Goal: Communication & Community: Answer question/provide support

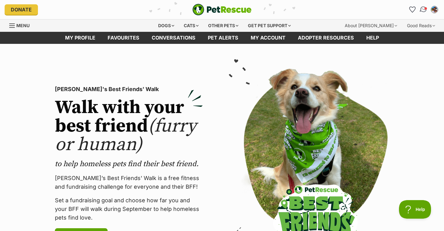
click at [424, 9] on img "Conversations" at bounding box center [423, 10] width 8 height 8
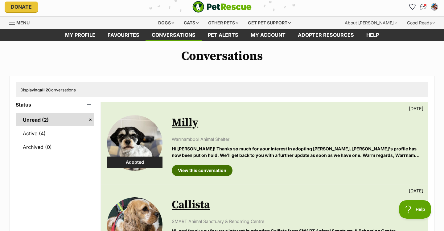
click at [196, 169] on link "View this conversation" at bounding box center [202, 170] width 61 height 11
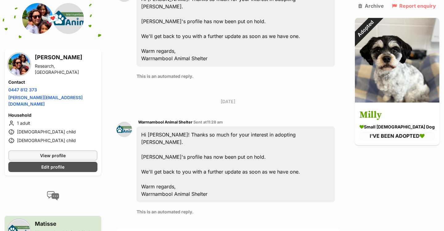
scroll to position [884, 0]
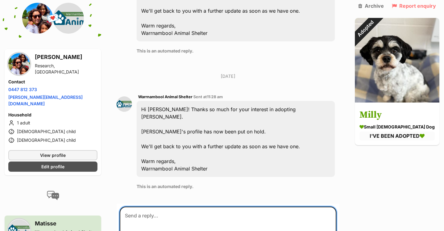
click at [169, 206] on textarea at bounding box center [228, 224] width 217 height 37
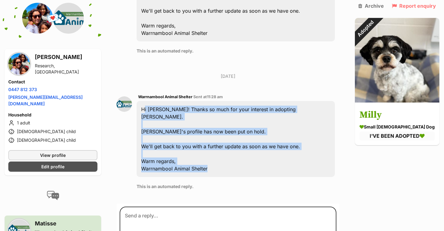
drag, startPoint x: 219, startPoint y: 138, endPoint x: 141, endPoint y: 81, distance: 96.7
click at [141, 101] on div "Hi Sandra! Thanks so much for your interest in adopting Milly. Milly's profile …" at bounding box center [236, 139] width 198 height 76
copy div "Hi Sandra! Thanks so much for your interest in adopting Milly. Milly's profile …"
click at [159, 206] on textarea at bounding box center [228, 224] width 217 height 37
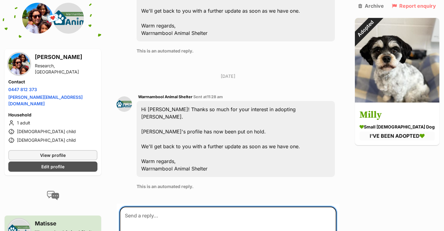
paste textarea "Hi Sandra! Thanks so much for your interest in adopting Milly. Milly's profile …"
type textarea "Hi Sandra! Thanks so much for your interest in adopting Milly. Milly's profile …"
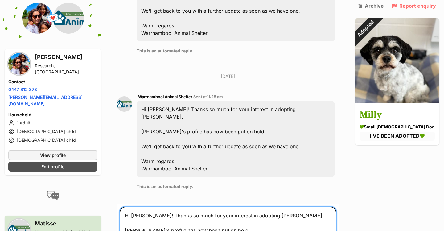
scroll to position [1003, 0]
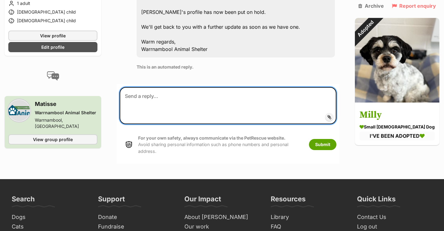
click at [216, 87] on textarea at bounding box center [228, 105] width 217 height 37
paste textarea "Dear Warrnambool Animal Shelter, Thank you for letting me know. I appreciate th…"
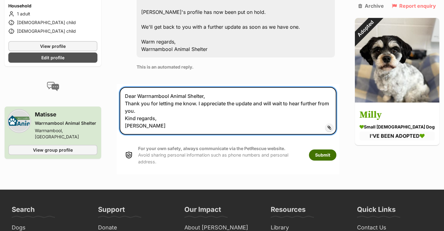
type textarea "Dear Warrnambool Animal Shelter, Thank you for letting me know. I appreciate th…"
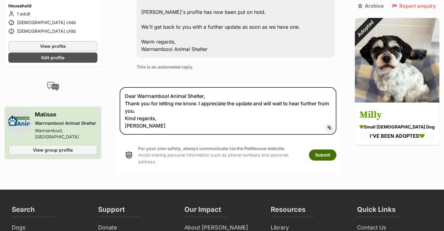
click at [327, 149] on button "Submit" at bounding box center [322, 154] width 27 height 11
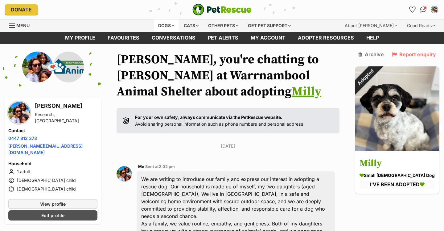
click at [160, 26] on div "Dogs" at bounding box center [166, 25] width 25 height 12
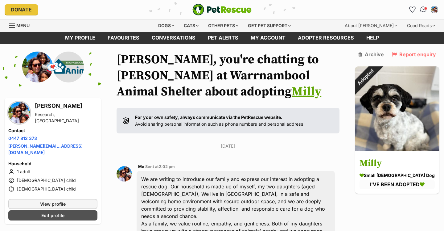
click at [424, 9] on img "Conversations" at bounding box center [423, 10] width 8 height 8
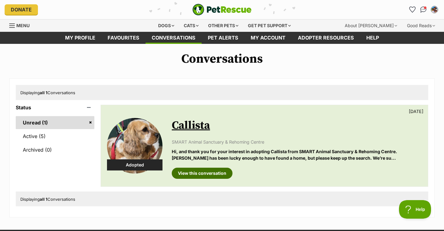
click at [205, 174] on link "View this conversation" at bounding box center [202, 172] width 61 height 11
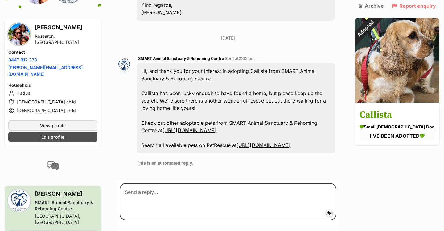
scroll to position [900, 0]
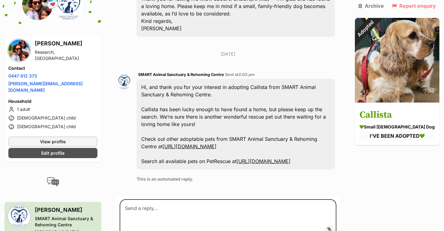
click at [216, 143] on link "https://www.petrescue.com.au/groups/10043/SMART-Animal-Sanctuary--Rehoming-Cent…" at bounding box center [189, 146] width 54 height 6
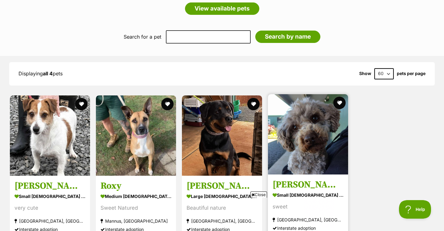
click at [316, 141] on img at bounding box center [308, 134] width 80 height 80
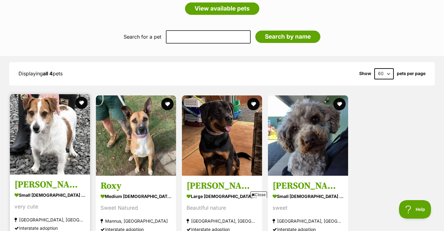
click at [45, 106] on img at bounding box center [50, 134] width 80 height 80
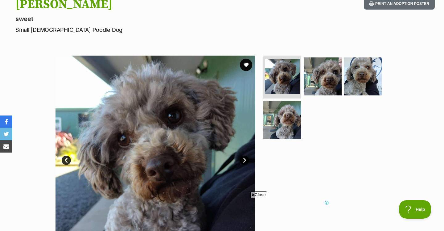
click at [242, 160] on link "Next" at bounding box center [244, 159] width 9 height 9
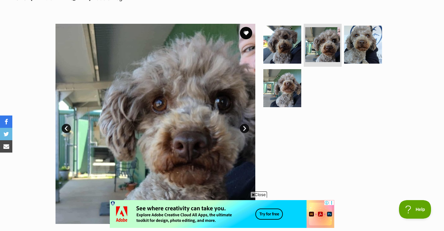
scroll to position [106, 0]
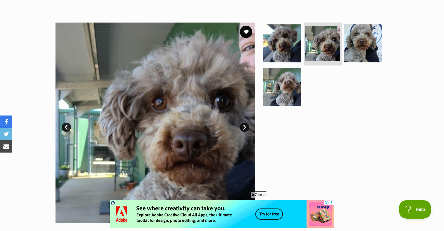
click at [244, 129] on link "Next" at bounding box center [244, 126] width 9 height 9
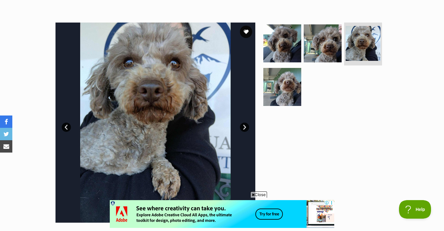
click at [244, 129] on link "Next" at bounding box center [244, 126] width 9 height 9
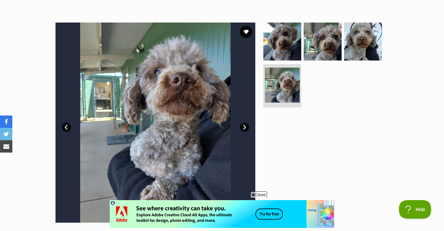
click at [244, 129] on link "Next" at bounding box center [244, 126] width 9 height 9
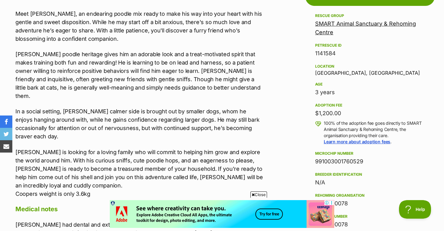
scroll to position [413, 0]
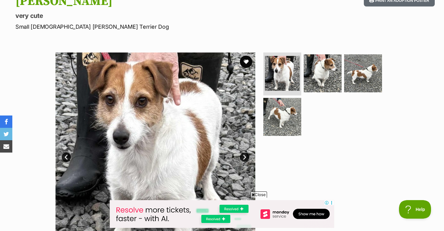
scroll to position [76, 0]
click at [244, 156] on link "Next" at bounding box center [244, 156] width 9 height 9
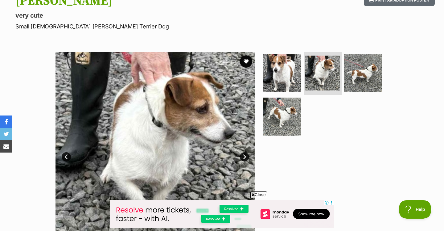
click at [244, 155] on link "Next" at bounding box center [244, 156] width 9 height 9
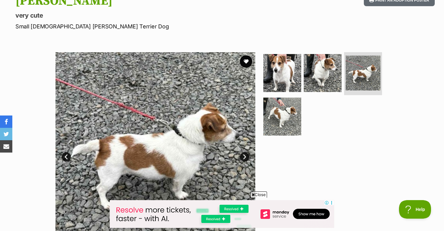
click at [244, 155] on link "Next" at bounding box center [244, 156] width 9 height 9
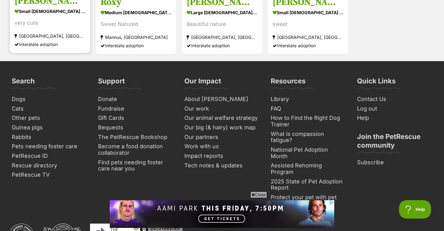
scroll to position [744, 0]
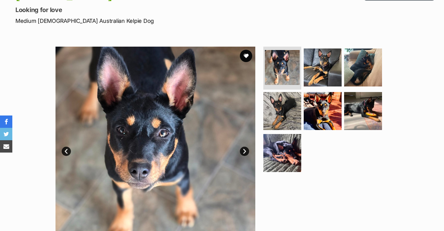
scroll to position [87, 0]
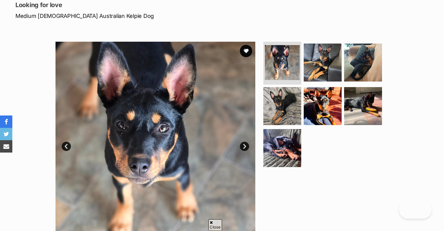
click at [245, 148] on link "Next" at bounding box center [244, 145] width 9 height 9
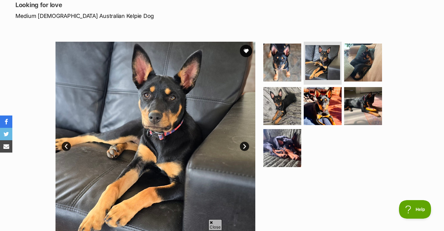
click at [246, 144] on link "Next" at bounding box center [244, 145] width 9 height 9
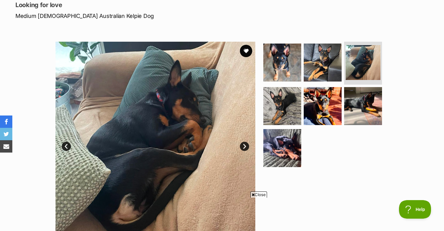
click at [246, 144] on link "Next" at bounding box center [244, 145] width 9 height 9
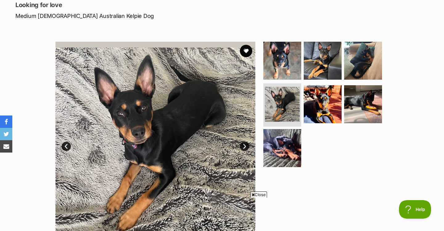
click at [246, 143] on link "Next" at bounding box center [244, 145] width 9 height 9
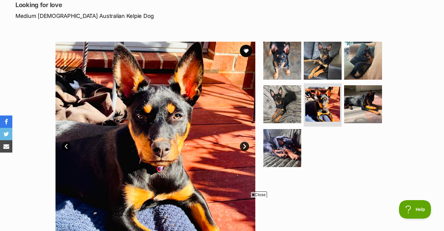
click at [246, 143] on link "Next" at bounding box center [244, 145] width 9 height 9
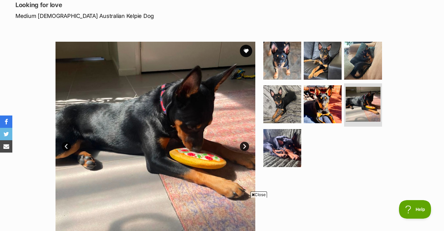
click at [246, 143] on link "Next" at bounding box center [244, 145] width 9 height 9
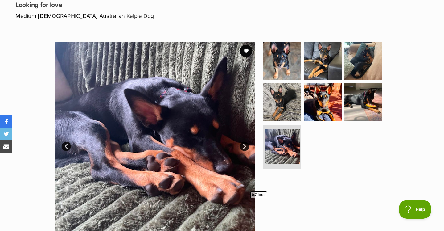
click at [246, 143] on link "Next" at bounding box center [244, 145] width 9 height 9
